Goal: Find specific page/section

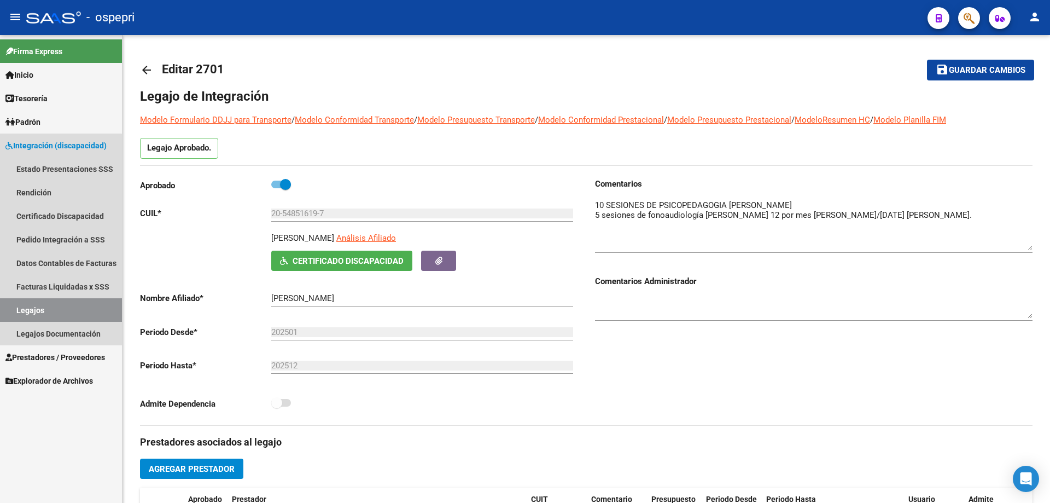
click at [36, 304] on link "Legajos" at bounding box center [61, 310] width 122 height 24
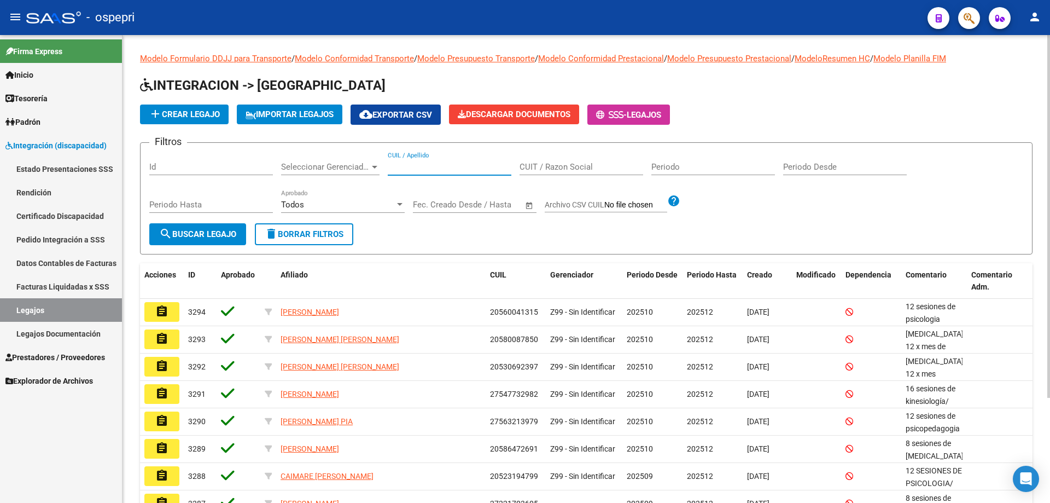
click at [403, 170] on input "CUIL / Apellido" at bounding box center [450, 167] width 124 height 10
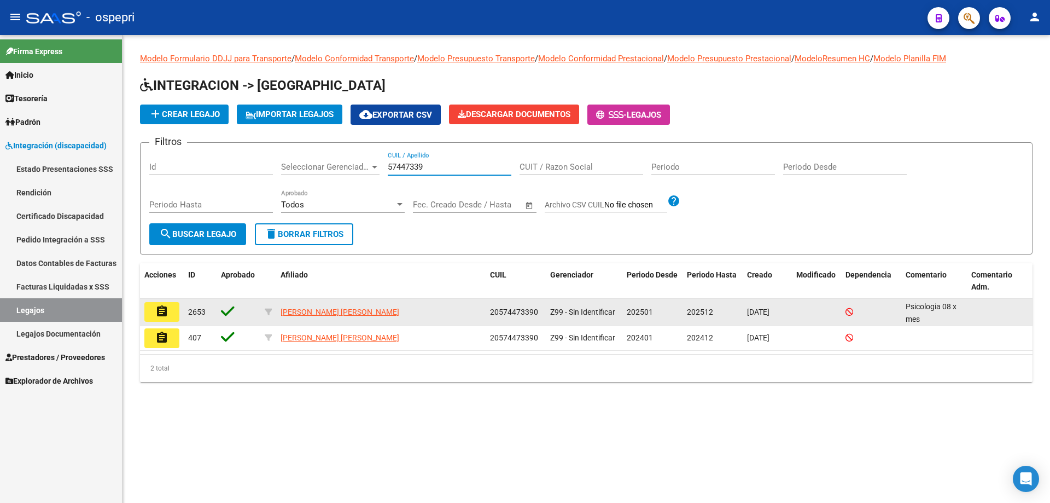
type input "57447339"
click at [177, 313] on button "assignment" at bounding box center [161, 312] width 35 height 20
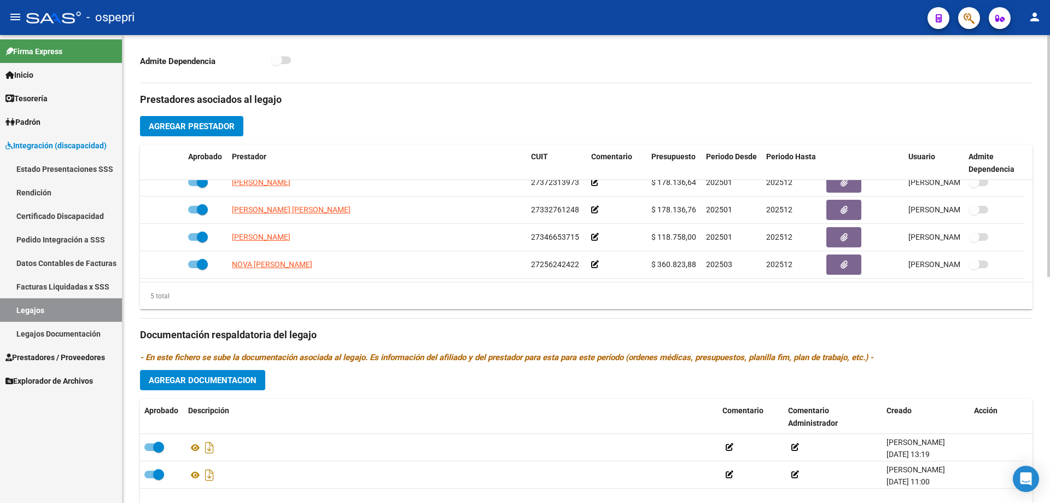
scroll to position [438, 0]
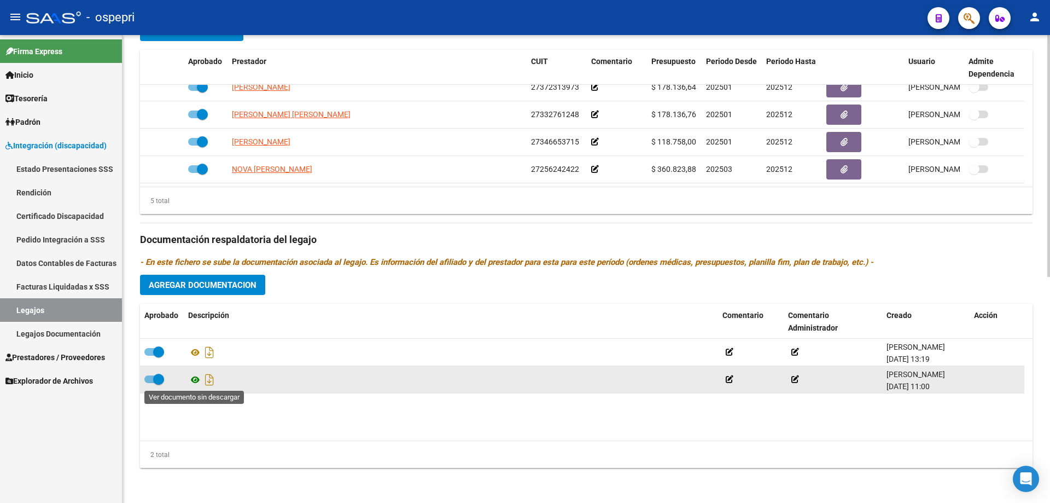
click at [194, 380] on icon at bounding box center [195, 379] width 14 height 13
